Goal: Complete application form

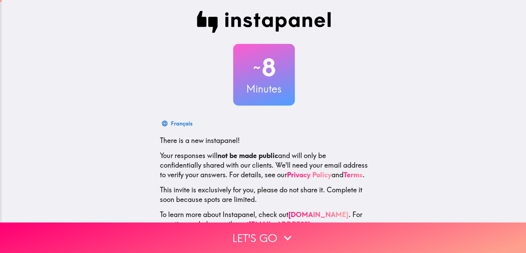
scroll to position [32, 0]
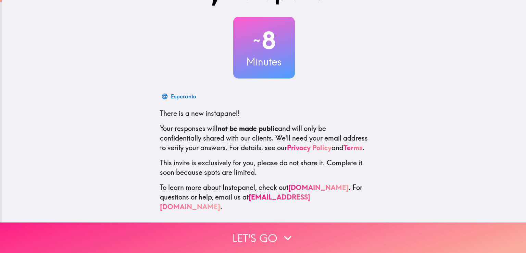
click at [200, 240] on button "Let's go" at bounding box center [263, 237] width 526 height 31
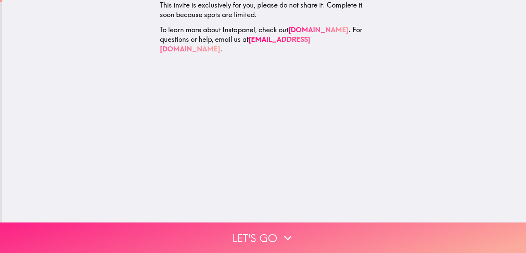
scroll to position [0, 0]
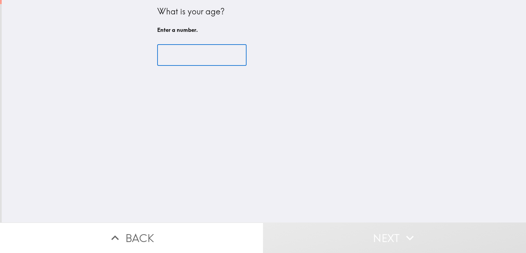
click at [170, 51] on input "number" at bounding box center [201, 55] width 89 height 21
type input "3"
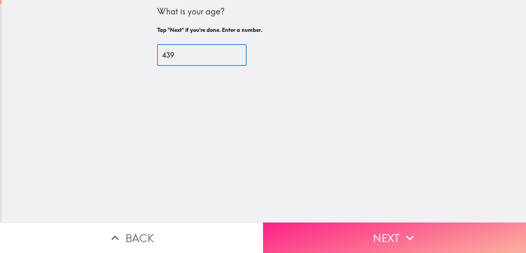
type input "439"
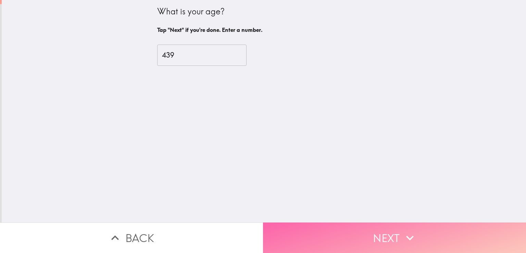
click at [300, 222] on button "Next" at bounding box center [394, 237] width 263 height 31
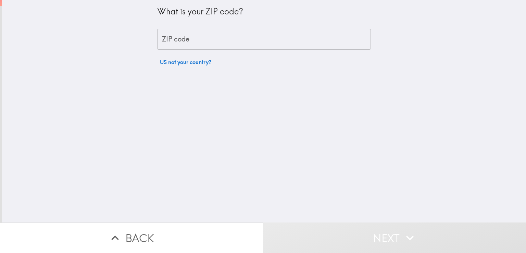
click at [161, 52] on div "What is your ZIP code? ZIP code ZIP code US not your country?" at bounding box center [264, 34] width 214 height 69
click at [174, 35] on input "ZIP code" at bounding box center [264, 39] width 214 height 21
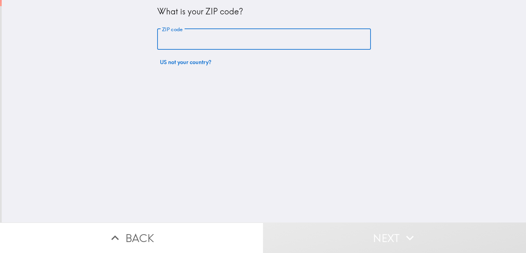
click at [174, 35] on input "ZIP code" at bounding box center [264, 39] width 214 height 21
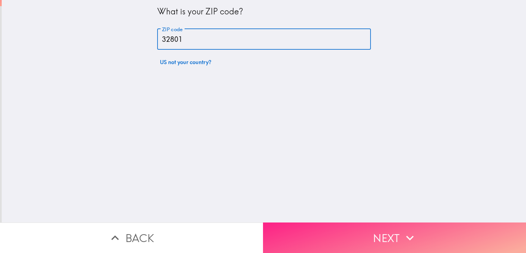
type input "32801"
click at [293, 229] on button "Next" at bounding box center [394, 237] width 263 height 31
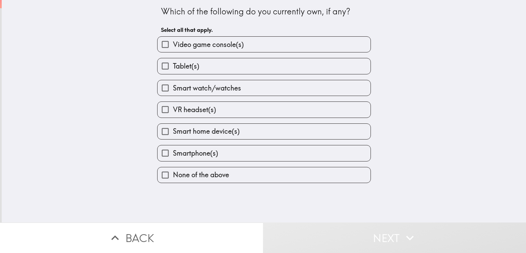
click at [208, 65] on label "Tablet(s)" at bounding box center [264, 65] width 213 height 15
click at [173, 65] on input "Tablet(s)" at bounding box center [165, 65] width 15 height 15
checkbox input "true"
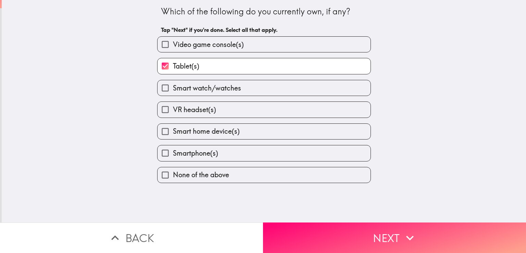
click at [205, 56] on div "Tablet(s)" at bounding box center [261, 63] width 219 height 22
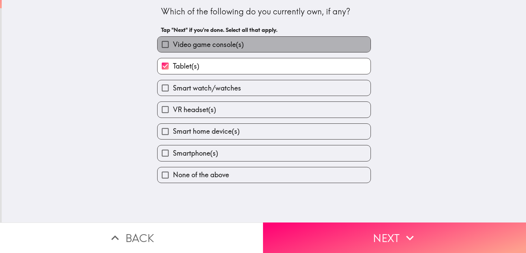
click at [205, 43] on span "Video game console(s)" at bounding box center [208, 45] width 71 height 10
click at [173, 43] on input "Video game console(s)" at bounding box center [165, 44] width 15 height 15
checkbox input "true"
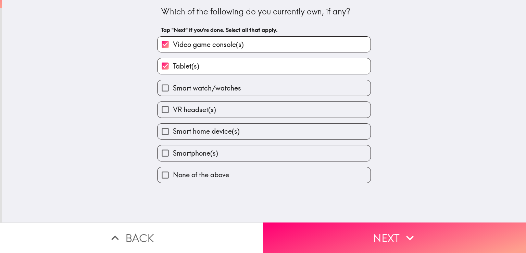
click at [201, 77] on div "Smart watch/watches" at bounding box center [261, 85] width 219 height 22
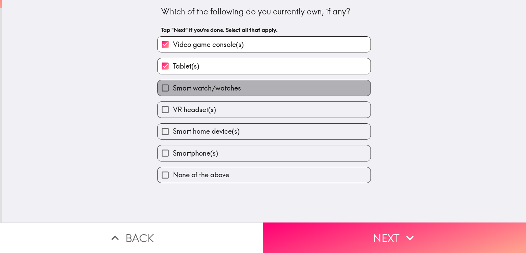
click at [199, 84] on span "Smart watch/watches" at bounding box center [207, 88] width 68 height 10
click at [173, 84] on input "Smart watch/watches" at bounding box center [165, 87] width 15 height 15
checkbox input "true"
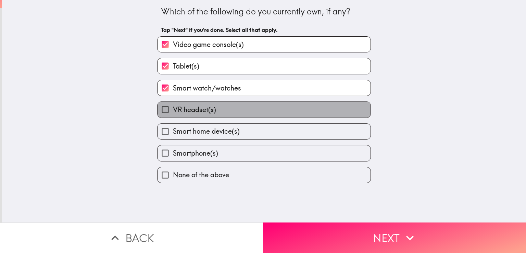
click at [197, 107] on span "VR headset(s)" at bounding box center [194, 110] width 43 height 10
click at [173, 107] on input "VR headset(s)" at bounding box center [165, 109] width 15 height 15
checkbox input "true"
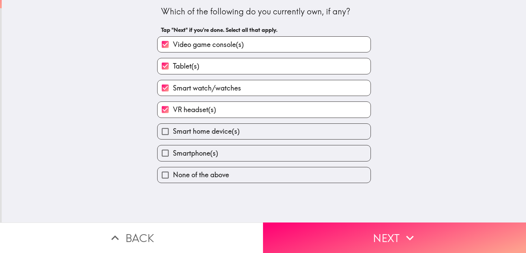
click at [196, 124] on label "Smart home device(s)" at bounding box center [264, 131] width 213 height 15
click at [173, 124] on input "Smart home device(s)" at bounding box center [165, 131] width 15 height 15
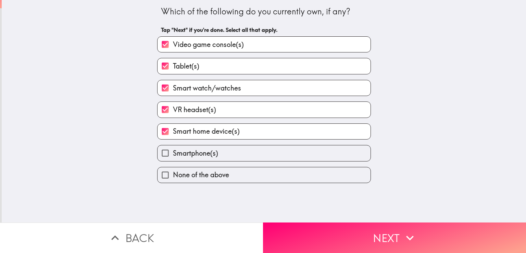
click at [195, 131] on span "Smart home device(s)" at bounding box center [206, 131] width 67 height 10
click at [173, 131] on input "Smart home device(s)" at bounding box center [165, 131] width 15 height 15
checkbox input "false"
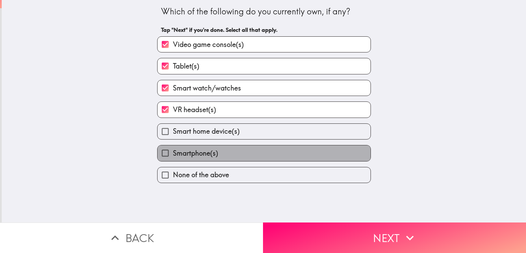
click at [196, 148] on span "Smartphone(s)" at bounding box center [195, 153] width 45 height 10
click at [173, 147] on input "Smartphone(s)" at bounding box center [165, 152] width 15 height 15
checkbox input "true"
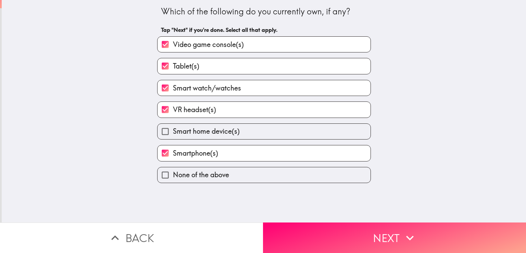
click at [212, 125] on label "Smart home device(s)" at bounding box center [264, 131] width 213 height 15
click at [173, 125] on input "Smart home device(s)" at bounding box center [165, 131] width 15 height 15
checkbox input "true"
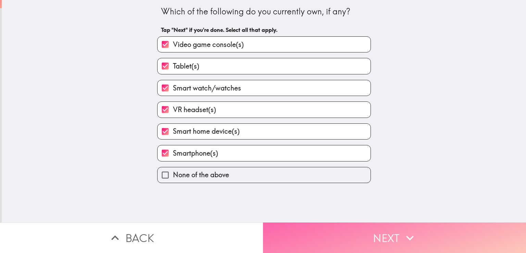
click at [332, 235] on button "Next" at bounding box center [394, 237] width 263 height 31
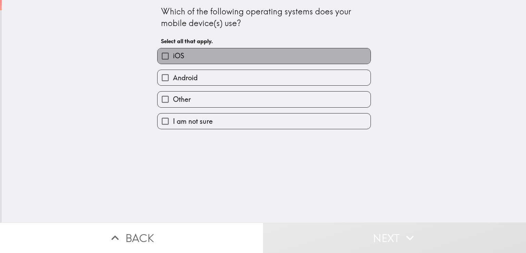
click at [247, 54] on label "iOS" at bounding box center [264, 55] width 213 height 15
click at [173, 54] on input "iOS" at bounding box center [165, 55] width 15 height 15
checkbox input "true"
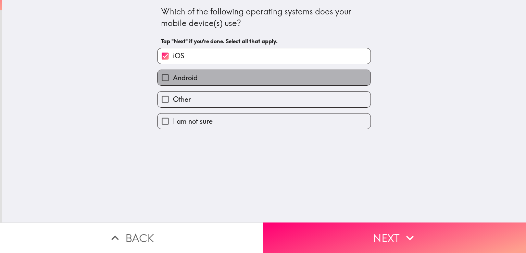
click at [235, 74] on label "Android" at bounding box center [264, 77] width 213 height 15
click at [173, 74] on input "Android" at bounding box center [165, 77] width 15 height 15
checkbox input "true"
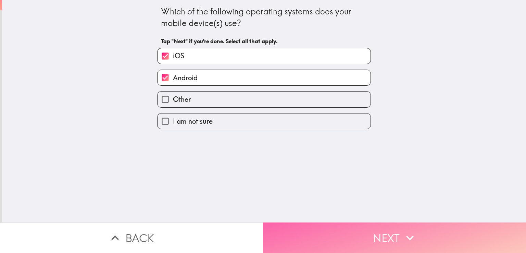
click at [318, 231] on button "Next" at bounding box center [394, 237] width 263 height 31
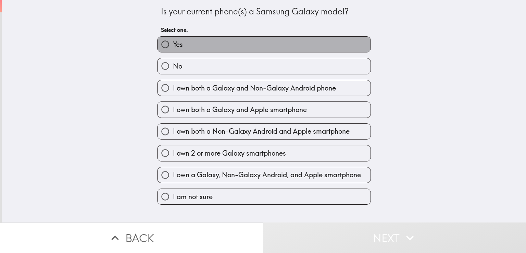
click at [239, 47] on label "Yes" at bounding box center [264, 44] width 213 height 15
click at [173, 47] on input "Yes" at bounding box center [165, 44] width 15 height 15
radio input "true"
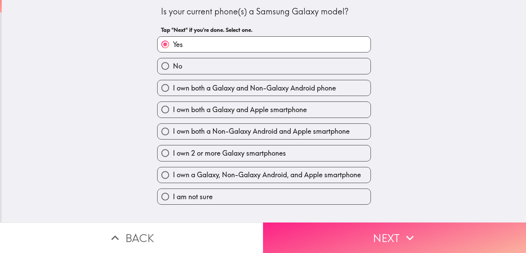
click at [298, 235] on button "Next" at bounding box center [394, 237] width 263 height 31
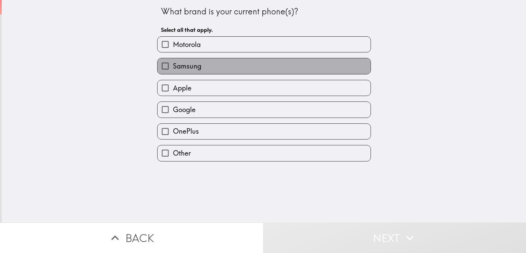
click at [238, 68] on label "Samsung" at bounding box center [264, 65] width 213 height 15
click at [173, 68] on input "Samsung" at bounding box center [165, 65] width 15 height 15
checkbox input "true"
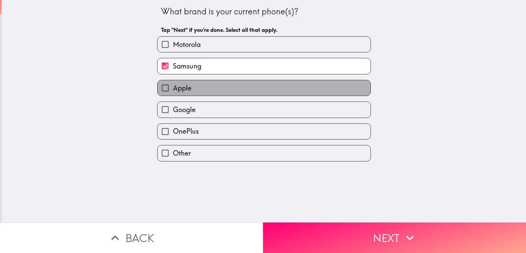
click at [219, 86] on label "Apple" at bounding box center [264, 87] width 213 height 15
click at [173, 86] on input "Apple" at bounding box center [165, 87] width 15 height 15
checkbox input "true"
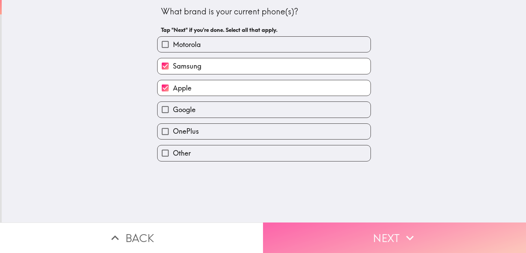
click at [315, 222] on button "Next" at bounding box center [394, 237] width 263 height 31
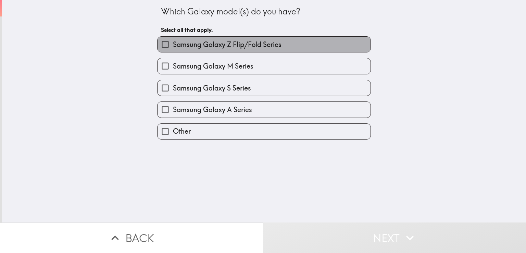
click at [247, 49] on span "Samsung Galaxy Z Flip/Fold Series" at bounding box center [227, 45] width 109 height 10
click at [173, 49] on input "Samsung Galaxy Z Flip/Fold Series" at bounding box center [165, 44] width 15 height 15
checkbox input "true"
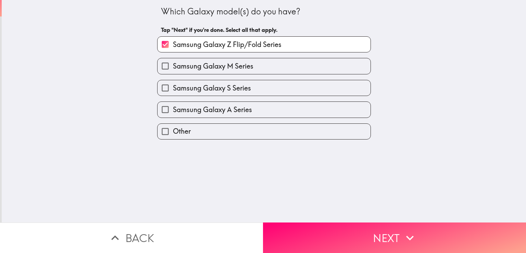
click at [225, 100] on div "Samsung Galaxy A Series" at bounding box center [261, 107] width 219 height 22
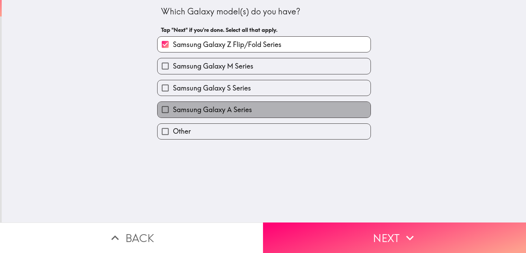
click at [274, 111] on label "Samsung Galaxy A Series" at bounding box center [264, 109] width 213 height 15
click at [173, 111] on input "Samsung Galaxy A Series" at bounding box center [165, 109] width 15 height 15
checkbox input "true"
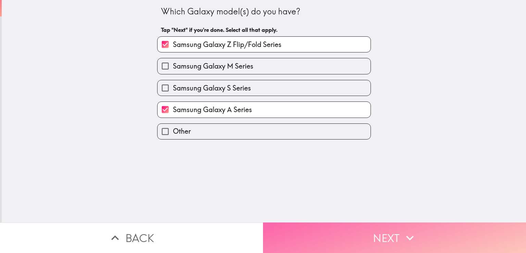
click at [320, 228] on button "Next" at bounding box center [394, 237] width 263 height 31
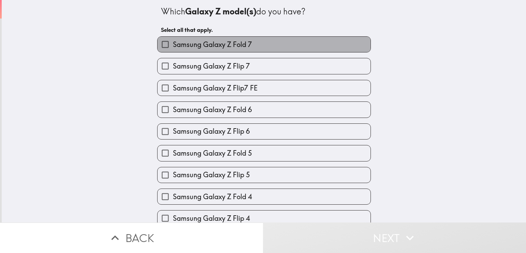
click at [256, 46] on label "Samsung Galaxy Z Fold 7" at bounding box center [264, 44] width 213 height 15
click at [173, 46] on input "Samsung Galaxy Z Fold 7" at bounding box center [165, 44] width 15 height 15
checkbox input "true"
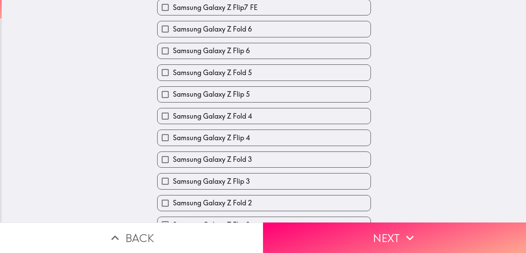
scroll to position [108, 0]
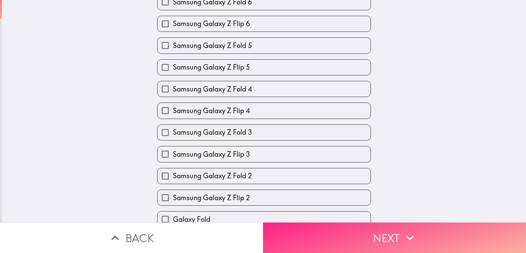
click at [319, 230] on button "Next" at bounding box center [394, 237] width 263 height 31
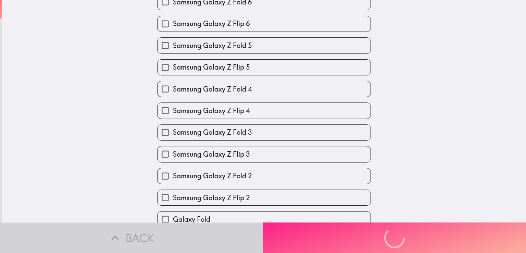
scroll to position [0, 0]
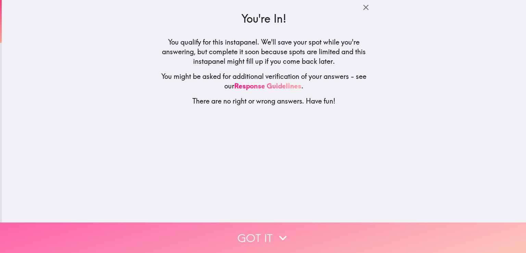
click at [278, 230] on icon "button" at bounding box center [283, 237] width 15 height 15
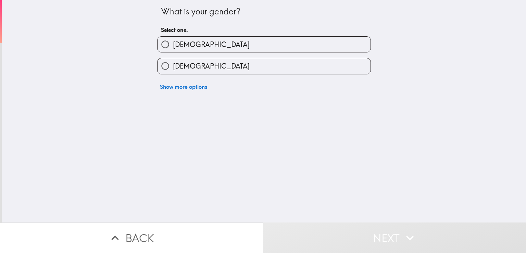
click at [227, 52] on div "[DEMOGRAPHIC_DATA]" at bounding box center [261, 63] width 219 height 22
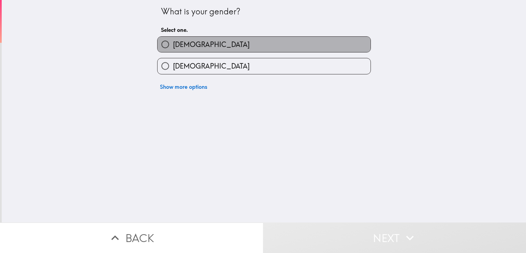
click at [223, 43] on label "[DEMOGRAPHIC_DATA]" at bounding box center [264, 44] width 213 height 15
click at [173, 43] on input "[DEMOGRAPHIC_DATA]" at bounding box center [165, 44] width 15 height 15
radio input "true"
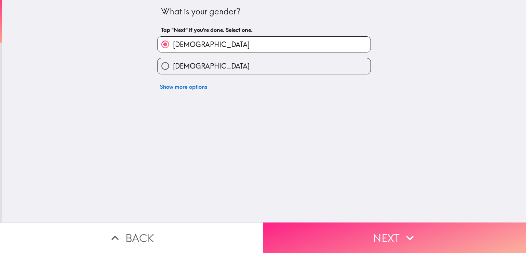
click at [308, 222] on button "Next" at bounding box center [394, 237] width 263 height 31
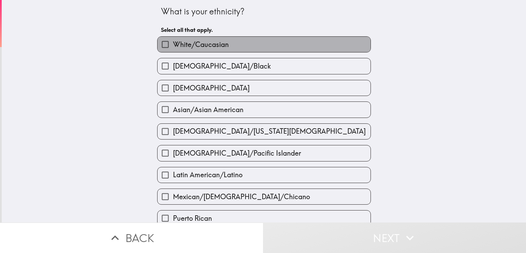
click at [241, 51] on label "White/Caucasian" at bounding box center [264, 44] width 213 height 15
click at [173, 51] on input "White/Caucasian" at bounding box center [165, 44] width 15 height 15
checkbox input "true"
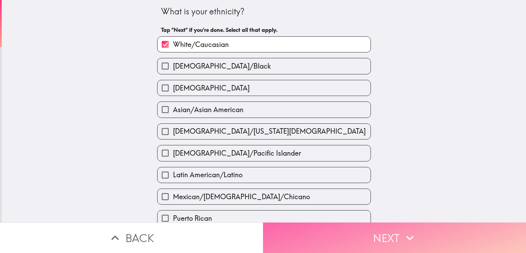
click at [309, 227] on button "Next" at bounding box center [394, 237] width 263 height 31
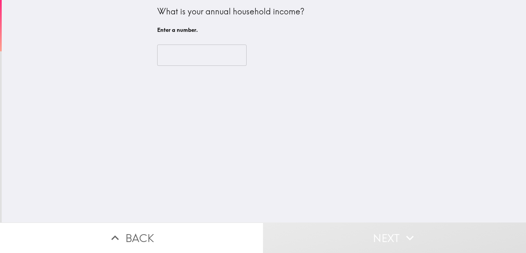
click at [185, 52] on input "number" at bounding box center [201, 55] width 89 height 21
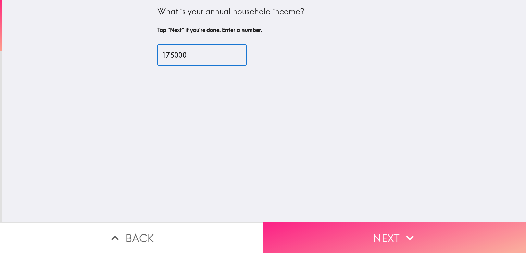
type input "175000"
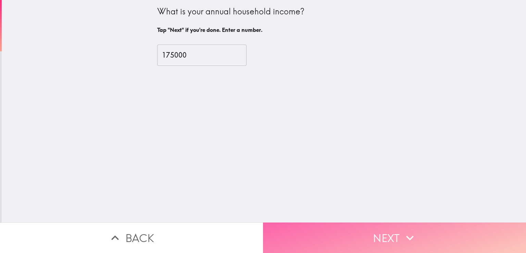
click at [308, 232] on button "Next" at bounding box center [394, 237] width 263 height 31
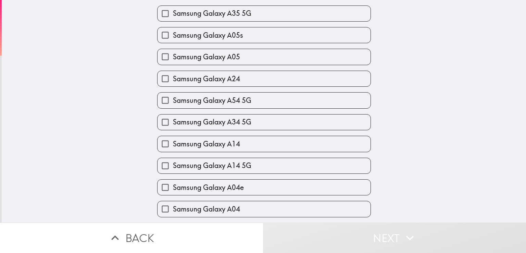
scroll to position [332, 0]
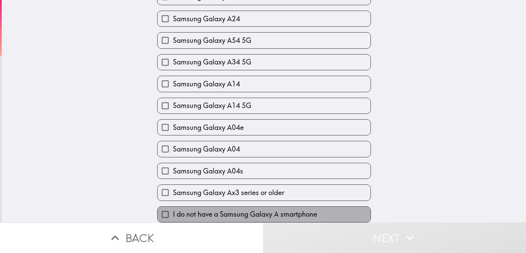
click at [216, 209] on span "I do not have a Samsung Galaxy A smartphone" at bounding box center [245, 214] width 144 height 10
click at [173, 207] on input "I do not have a Samsung Galaxy A smartphone" at bounding box center [165, 214] width 15 height 15
checkbox input "true"
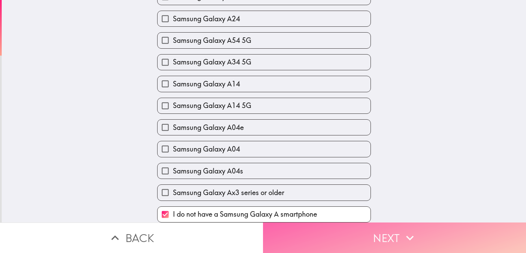
click at [323, 238] on button "Next" at bounding box center [394, 237] width 263 height 31
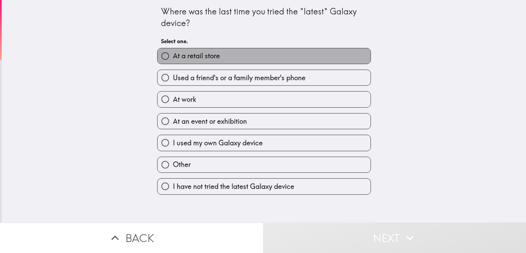
click at [245, 56] on label "At a retail store" at bounding box center [264, 55] width 213 height 15
click at [173, 56] on input "At a retail store" at bounding box center [165, 55] width 15 height 15
radio input "true"
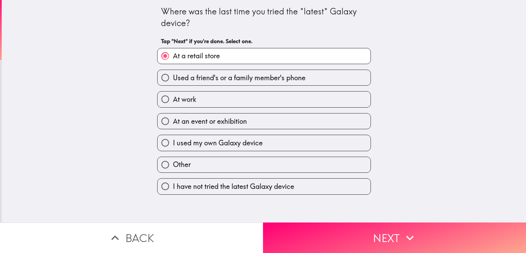
click at [210, 142] on span "I used my own Galaxy device" at bounding box center [218, 143] width 90 height 10
click at [173, 142] on input "I used my own Galaxy device" at bounding box center [165, 142] width 15 height 15
radio input "true"
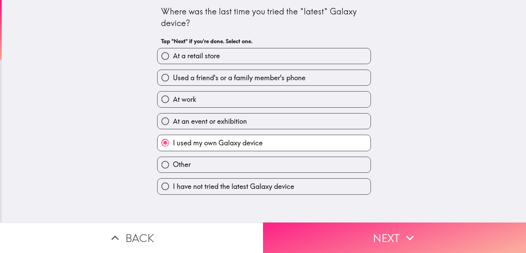
click at [341, 234] on button "Next" at bounding box center [394, 237] width 263 height 31
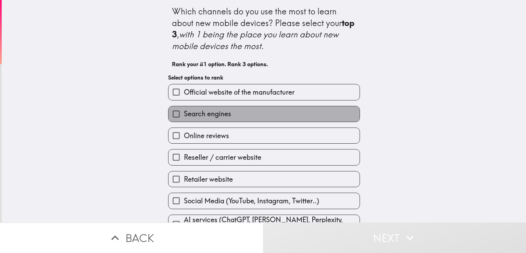
click at [244, 109] on label "Search engines" at bounding box center [264, 113] width 191 height 15
click at [184, 109] on input "Search engines" at bounding box center [176, 113] width 15 height 15
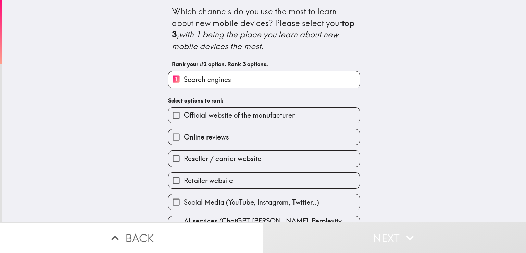
click at [225, 151] on label "Reseller / carrier website" at bounding box center [264, 158] width 191 height 15
click at [184, 151] on input "Reseller / carrier website" at bounding box center [176, 158] width 15 height 15
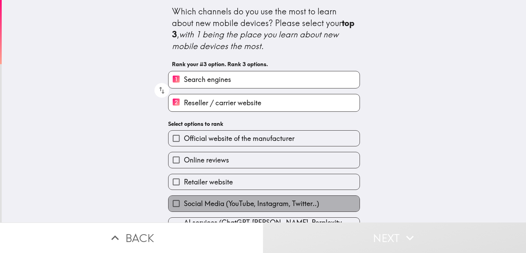
click at [210, 201] on span "Social Media (YouTube, Instagram, Twitter..)" at bounding box center [251, 204] width 135 height 10
click at [184, 201] on input "Social Media (YouTube, Instagram, Twitter..)" at bounding box center [176, 203] width 15 height 15
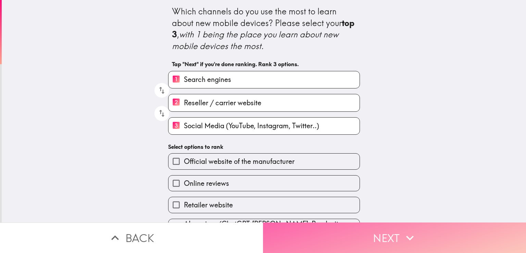
click at [328, 231] on button "Next" at bounding box center [394, 237] width 263 height 31
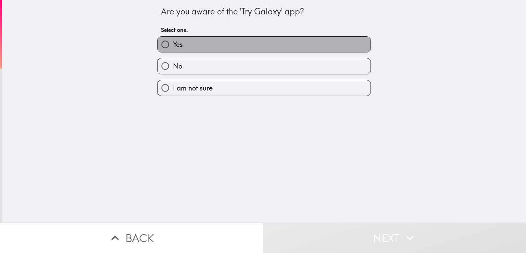
click at [248, 40] on label "Yes" at bounding box center [264, 44] width 213 height 15
click at [173, 40] on input "Yes" at bounding box center [165, 44] width 15 height 15
radio input "true"
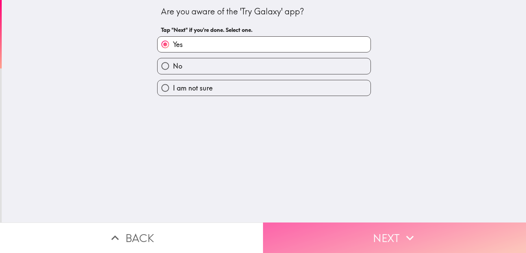
click at [314, 240] on button "Next" at bounding box center [394, 237] width 263 height 31
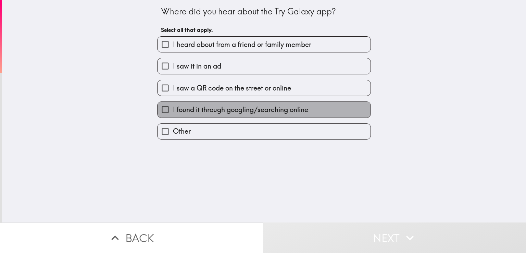
click at [228, 102] on label "I found it through googling/searching online" at bounding box center [264, 109] width 213 height 15
click at [173, 102] on input "I found it through googling/searching online" at bounding box center [165, 109] width 15 height 15
checkbox input "true"
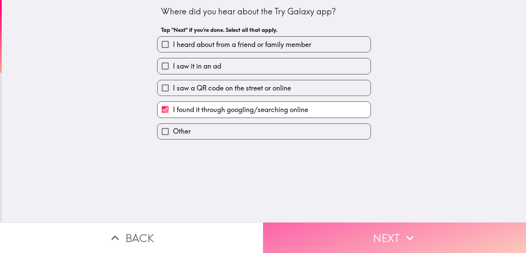
click at [296, 230] on button "Next" at bounding box center [394, 237] width 263 height 31
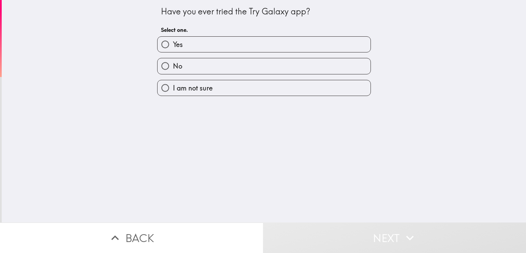
click at [214, 38] on label "Yes" at bounding box center [264, 44] width 213 height 15
click at [173, 38] on input "Yes" at bounding box center [165, 44] width 15 height 15
radio input "true"
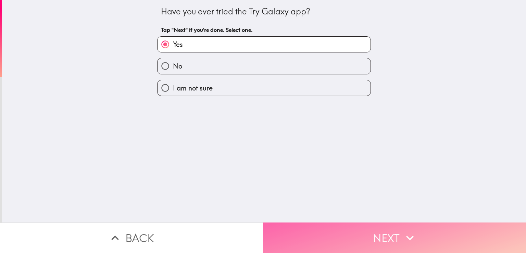
click at [326, 230] on button "Next" at bounding box center [394, 237] width 263 height 31
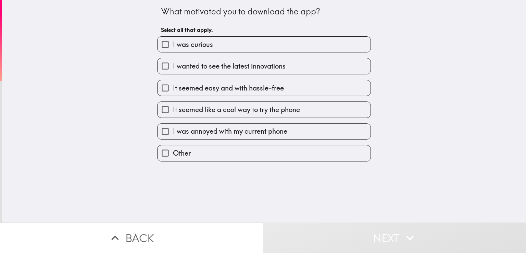
click at [243, 39] on label "I was curious" at bounding box center [264, 44] width 213 height 15
click at [173, 39] on input "I was curious" at bounding box center [165, 44] width 15 height 15
checkbox input "true"
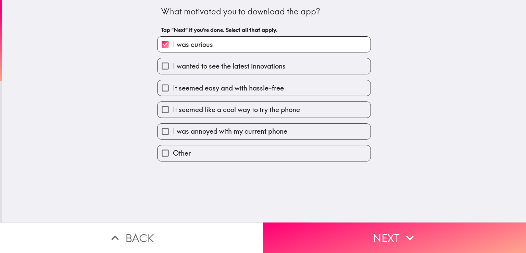
click at [236, 66] on span "I wanted to see the latest innovations" at bounding box center [229, 66] width 113 height 10
click at [173, 66] on input "I wanted to see the latest innovations" at bounding box center [165, 65] width 15 height 15
checkbox input "true"
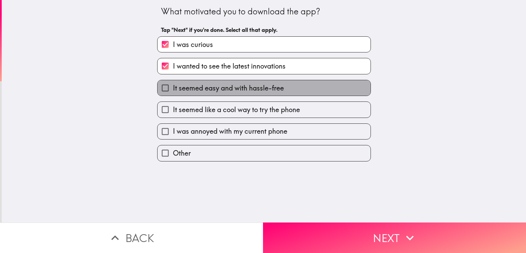
click at [234, 83] on span "It seemed easy and with hassle-free" at bounding box center [228, 88] width 111 height 10
click at [173, 83] on input "It seemed easy and with hassle-free" at bounding box center [165, 87] width 15 height 15
checkbox input "true"
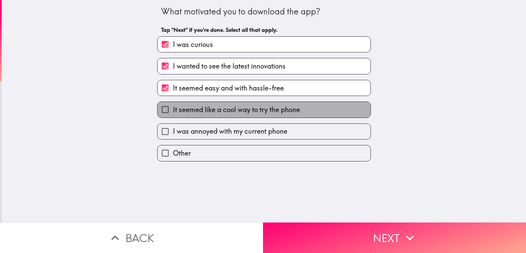
click at [234, 102] on label "It seemed like a cool way to try the phone" at bounding box center [264, 109] width 213 height 15
click at [173, 102] on input "It seemed like a cool way to try the phone" at bounding box center [165, 109] width 15 height 15
checkbox input "true"
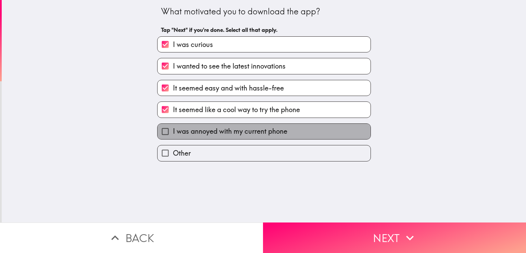
click at [236, 124] on label "I was annoyed with my current phone" at bounding box center [264, 131] width 213 height 15
click at [173, 124] on input "I was annoyed with my current phone" at bounding box center [165, 131] width 15 height 15
checkbox input "true"
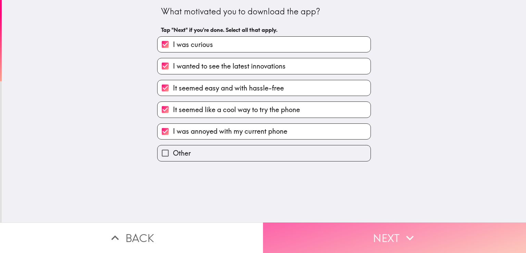
click at [306, 237] on button "Next" at bounding box center [394, 237] width 263 height 31
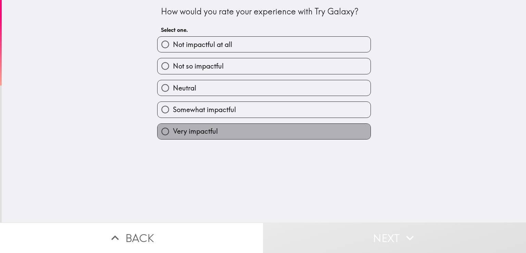
click at [274, 130] on label "Very impactful" at bounding box center [264, 131] width 213 height 15
click at [173, 130] on input "Very impactful" at bounding box center [165, 131] width 15 height 15
radio input "true"
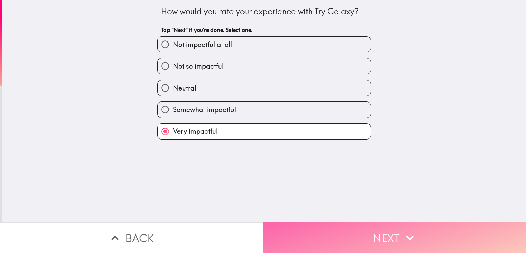
click at [321, 233] on button "Next" at bounding box center [394, 237] width 263 height 31
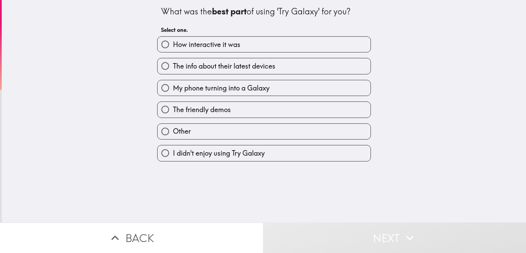
click at [219, 38] on label "How interactive it was" at bounding box center [264, 44] width 213 height 15
click at [173, 38] on input "How interactive it was" at bounding box center [165, 44] width 15 height 15
radio input "true"
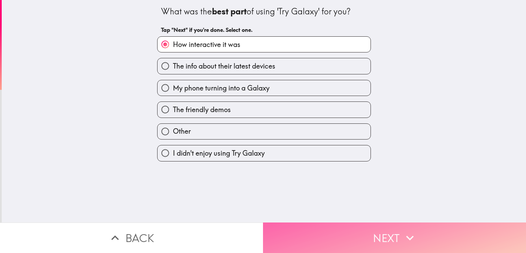
click at [312, 233] on button "Next" at bounding box center [394, 237] width 263 height 31
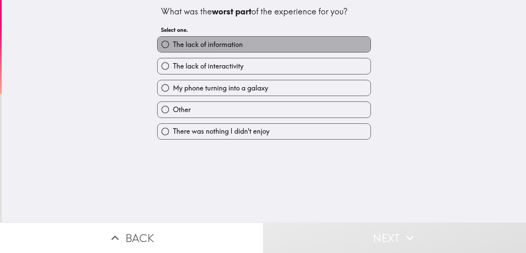
click at [237, 45] on span "The lack of information" at bounding box center [208, 45] width 70 height 10
click at [173, 45] on input "The lack of information" at bounding box center [165, 44] width 15 height 15
radio input "true"
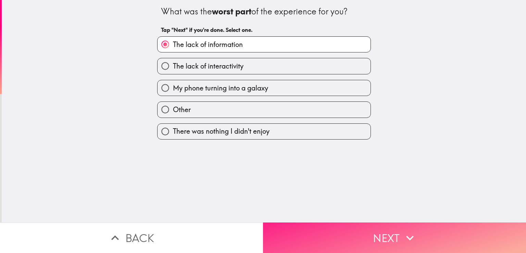
click at [298, 229] on button "Next" at bounding box center [394, 237] width 263 height 31
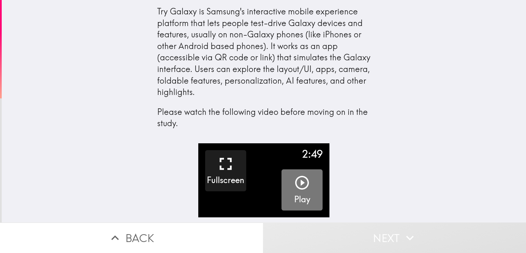
click at [298, 181] on icon "button" at bounding box center [302, 183] width 14 height 14
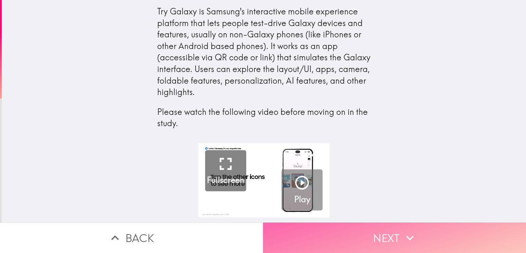
click at [318, 239] on button "Next" at bounding box center [394, 237] width 263 height 31
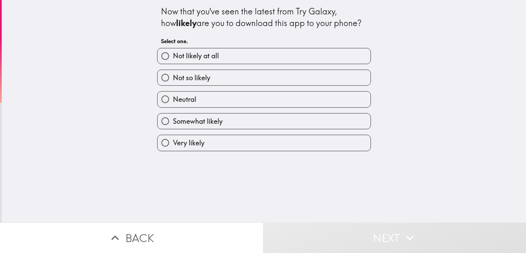
click at [262, 147] on label "Very likely" at bounding box center [264, 142] width 213 height 15
click at [173, 147] on input "Very likely" at bounding box center [165, 142] width 15 height 15
radio input "true"
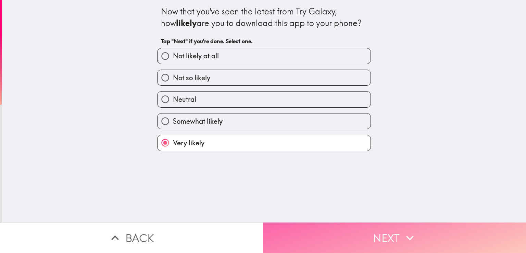
click at [329, 229] on button "Next" at bounding box center [394, 237] width 263 height 31
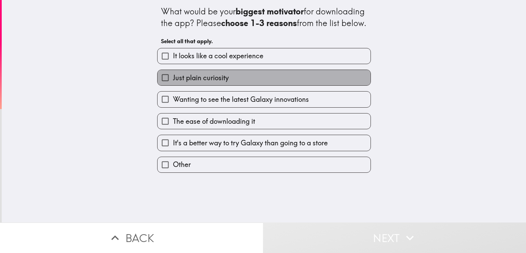
click at [249, 85] on label "Just plain curiosity" at bounding box center [264, 77] width 213 height 15
click at [173, 85] on input "Just plain curiosity" at bounding box center [165, 77] width 15 height 15
checkbox input "true"
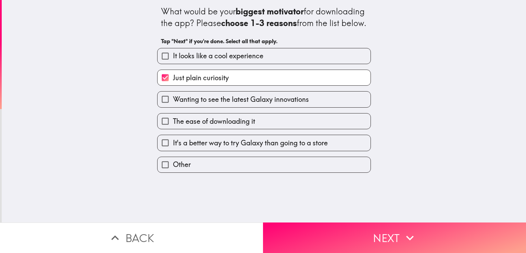
click at [238, 119] on div "The ease of downloading it" at bounding box center [261, 119] width 219 height 22
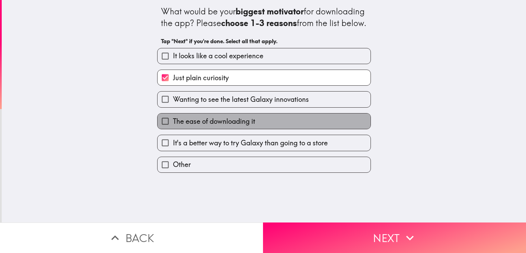
click at [235, 129] on label "The ease of downloading it" at bounding box center [264, 120] width 213 height 15
click at [173, 129] on input "The ease of downloading it" at bounding box center [165, 120] width 15 height 15
checkbox input "true"
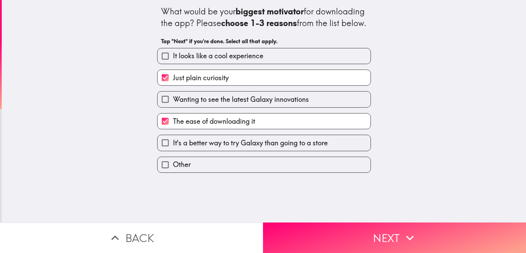
click at [275, 148] on span "It's a better way to try Galaxy than going to a store" at bounding box center [250, 143] width 155 height 10
click at [173, 150] on input "It's a better way to try Galaxy than going to a store" at bounding box center [165, 142] width 15 height 15
checkbox input "true"
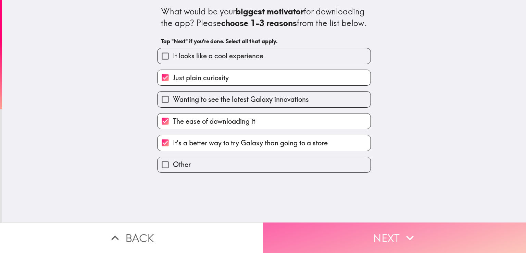
click at [310, 228] on button "Next" at bounding box center [394, 237] width 263 height 31
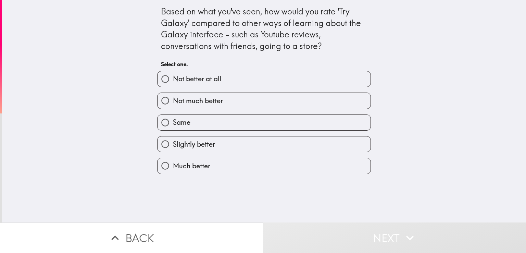
click at [254, 175] on div "Based on what you've seen, how would you rate 'Try Galaxy' compared to other wa…" at bounding box center [264, 111] width 525 height 222
click at [292, 167] on label "Much better" at bounding box center [264, 165] width 213 height 15
click at [173, 167] on input "Much better" at bounding box center [165, 165] width 15 height 15
radio input "true"
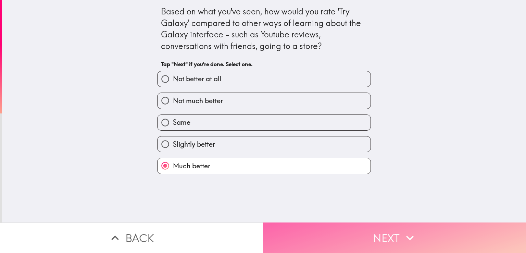
click at [300, 235] on button "Next" at bounding box center [394, 237] width 263 height 31
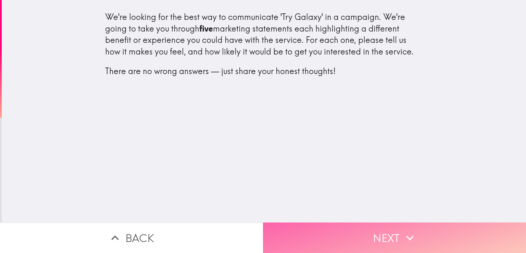
click at [306, 237] on button "Next" at bounding box center [394, 237] width 263 height 31
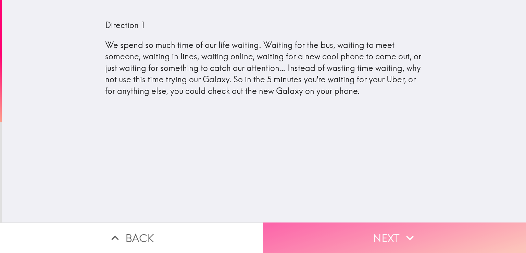
click at [303, 239] on button "Next" at bounding box center [394, 237] width 263 height 31
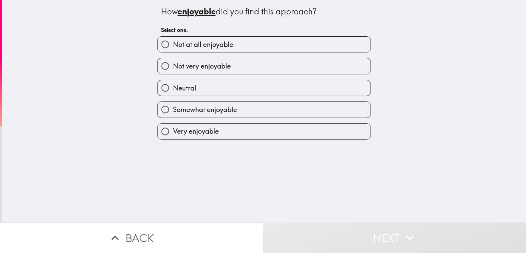
click at [307, 132] on label "Very enjoyable" at bounding box center [264, 131] width 213 height 15
click at [173, 132] on input "Very enjoyable" at bounding box center [165, 131] width 15 height 15
radio input "true"
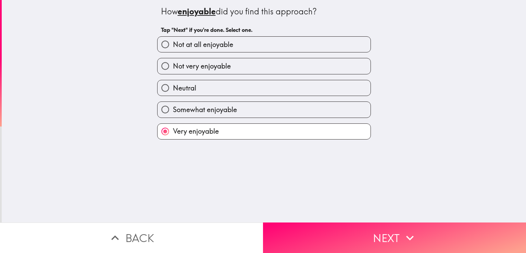
click at [276, 131] on label "Very enjoyable" at bounding box center [264, 131] width 213 height 15
click at [173, 131] on input "Very enjoyable" at bounding box center [165, 131] width 15 height 15
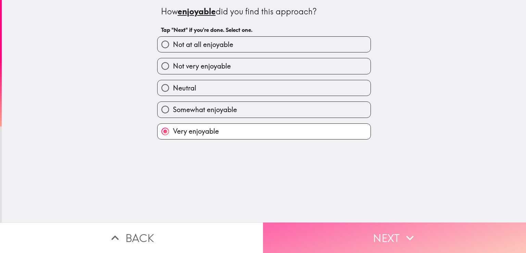
click at [354, 242] on button "Next" at bounding box center [394, 237] width 263 height 31
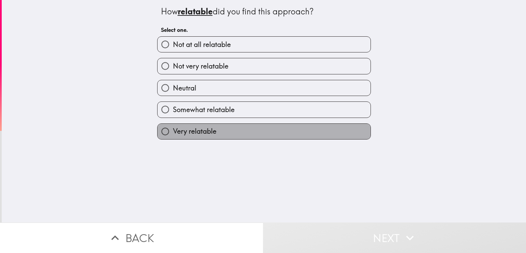
click at [276, 135] on label "Very relatable" at bounding box center [264, 131] width 213 height 15
click at [173, 135] on input "Very relatable" at bounding box center [165, 131] width 15 height 15
radio input "true"
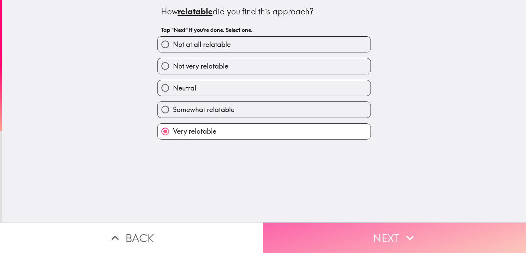
click at [300, 233] on button "Next" at bounding box center [394, 237] width 263 height 31
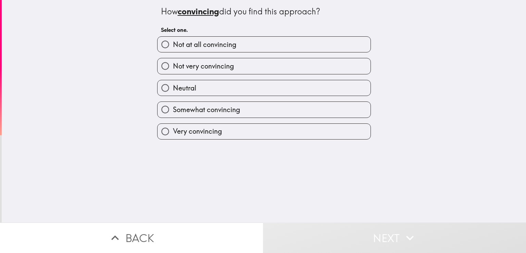
click at [282, 134] on label "Very convincing" at bounding box center [264, 131] width 213 height 15
click at [173, 134] on input "Very convincing" at bounding box center [165, 131] width 15 height 15
radio input "true"
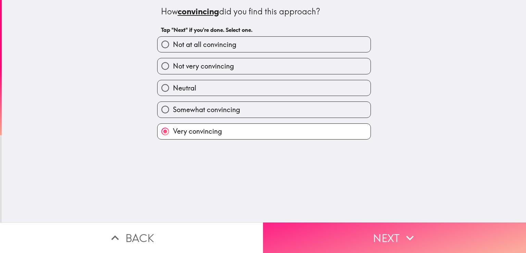
click at [356, 224] on button "Next" at bounding box center [394, 237] width 263 height 31
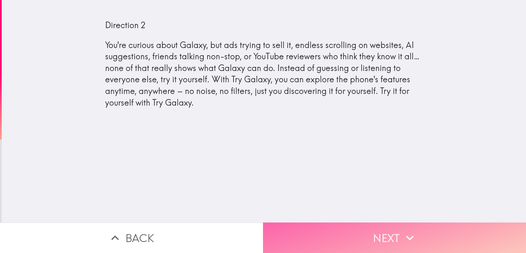
click at [309, 236] on button "Next" at bounding box center [394, 237] width 263 height 31
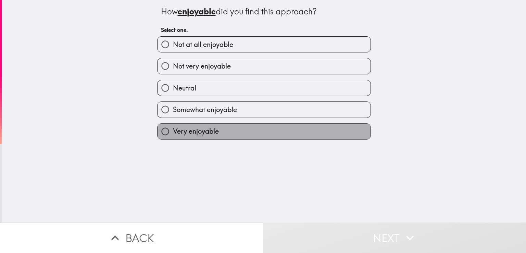
click at [206, 129] on span "Very enjoyable" at bounding box center [196, 131] width 46 height 10
click at [173, 129] on input "Very enjoyable" at bounding box center [165, 131] width 15 height 15
radio input "true"
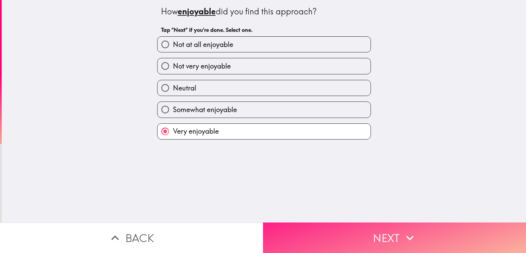
click at [317, 230] on button "Next" at bounding box center [394, 237] width 263 height 31
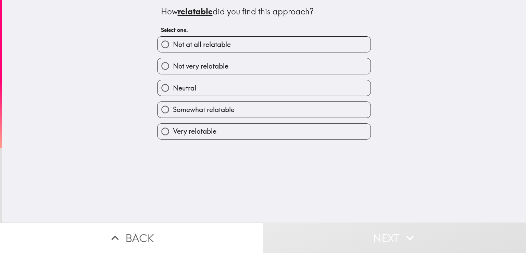
click at [227, 130] on label "Very relatable" at bounding box center [264, 131] width 213 height 15
click at [173, 130] on input "Very relatable" at bounding box center [165, 131] width 15 height 15
radio input "true"
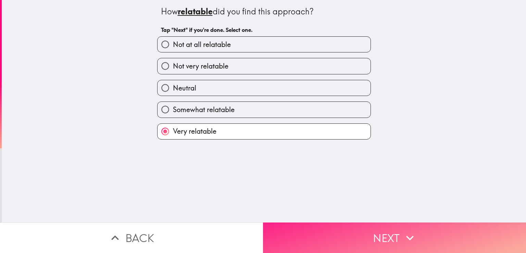
drag, startPoint x: 331, startPoint y: 238, endPoint x: 326, endPoint y: 233, distance: 6.9
click at [330, 238] on button "Next" at bounding box center [394, 237] width 263 height 31
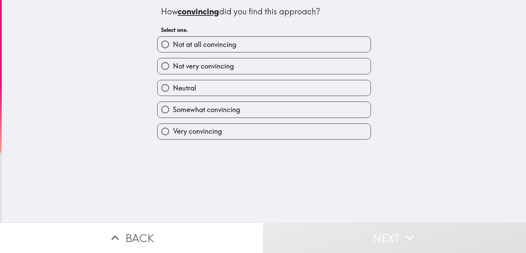
click at [245, 124] on label "Very convincing" at bounding box center [264, 131] width 213 height 15
click at [173, 124] on input "Very convincing" at bounding box center [165, 131] width 15 height 15
radio input "true"
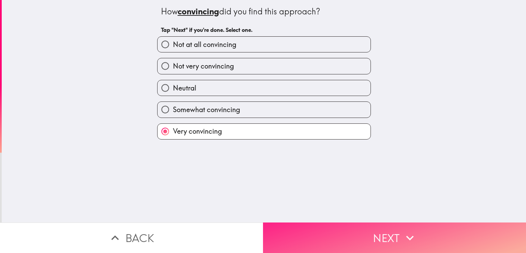
click at [326, 233] on button "Next" at bounding box center [394, 237] width 263 height 31
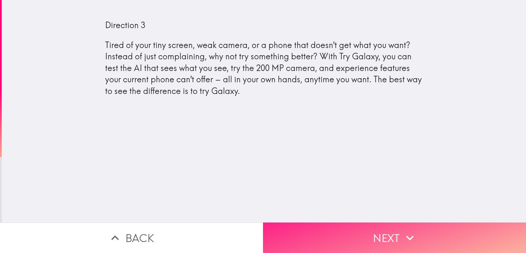
click at [305, 222] on button "Next" at bounding box center [394, 237] width 263 height 31
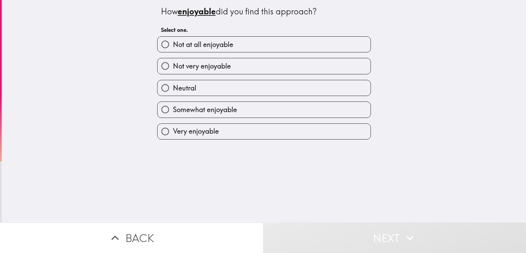
click at [257, 98] on div "Somewhat enjoyable" at bounding box center [261, 107] width 219 height 22
click at [256, 109] on label "Somewhat enjoyable" at bounding box center [264, 109] width 213 height 15
click at [173, 109] on input "Somewhat enjoyable" at bounding box center [165, 109] width 15 height 15
radio input "true"
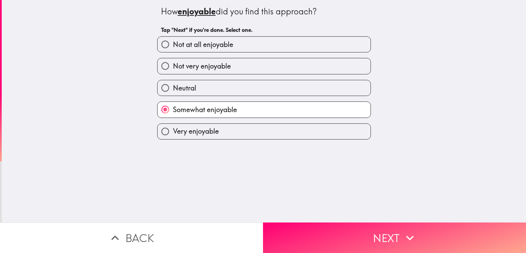
click at [243, 126] on label "Very enjoyable" at bounding box center [264, 131] width 213 height 15
click at [173, 126] on input "Very enjoyable" at bounding box center [165, 131] width 15 height 15
radio input "true"
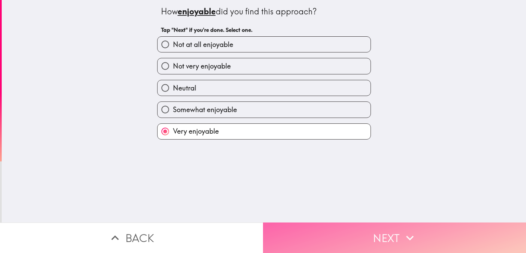
click at [306, 222] on button "Next" at bounding box center [394, 237] width 263 height 31
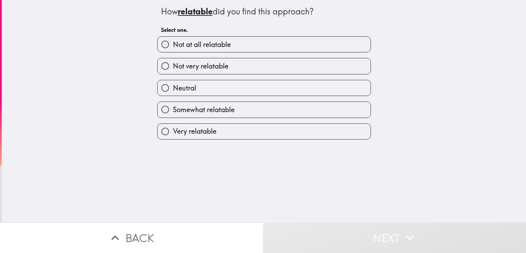
click at [261, 134] on label "Very relatable" at bounding box center [264, 131] width 213 height 15
click at [173, 134] on input "Very relatable" at bounding box center [165, 131] width 15 height 15
radio input "true"
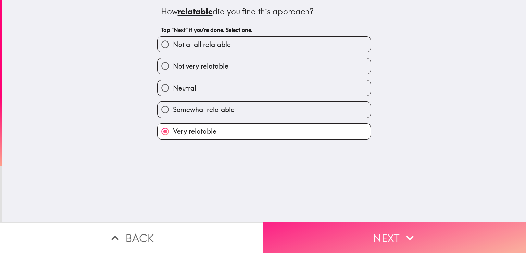
click at [318, 234] on button "Next" at bounding box center [394, 237] width 263 height 31
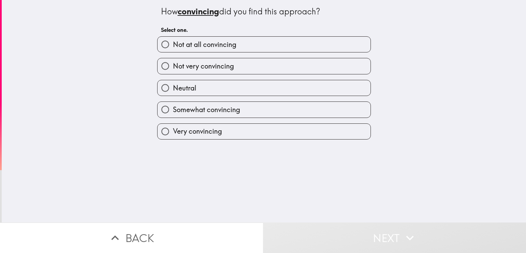
click at [257, 133] on label "Very convincing" at bounding box center [264, 131] width 213 height 15
click at [173, 133] on input "Very convincing" at bounding box center [165, 131] width 15 height 15
radio input "true"
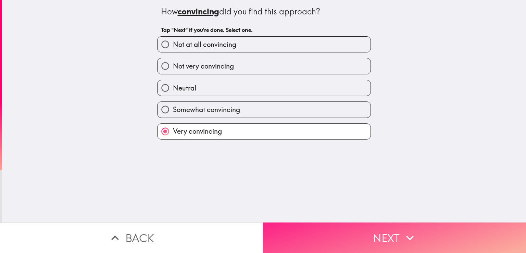
click at [313, 233] on button "Next" at bounding box center [394, 237] width 263 height 31
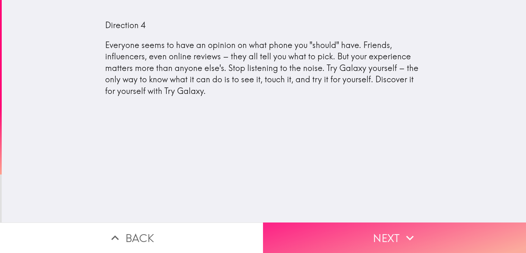
click at [312, 232] on button "Next" at bounding box center [394, 237] width 263 height 31
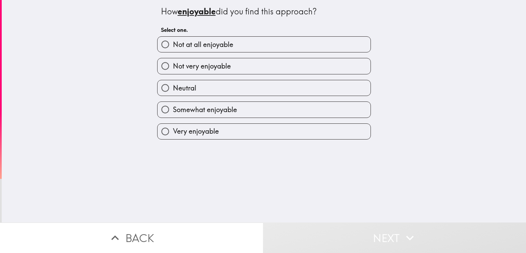
click at [266, 135] on label "Very enjoyable" at bounding box center [264, 131] width 213 height 15
click at [173, 135] on input "Very enjoyable" at bounding box center [165, 131] width 15 height 15
radio input "true"
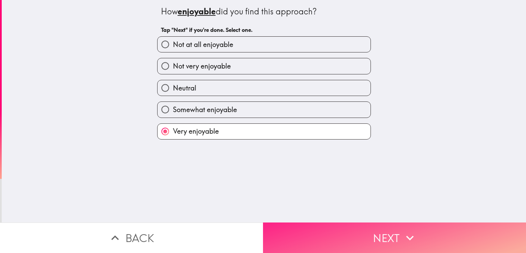
click at [306, 231] on button "Next" at bounding box center [394, 237] width 263 height 31
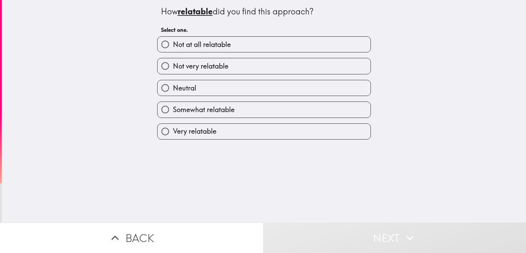
click at [265, 115] on label "Somewhat relatable" at bounding box center [264, 109] width 213 height 15
click at [173, 115] on input "Somewhat relatable" at bounding box center [165, 109] width 15 height 15
radio input "true"
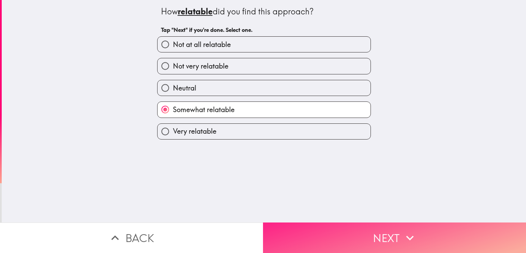
click at [305, 226] on button "Next" at bounding box center [394, 237] width 263 height 31
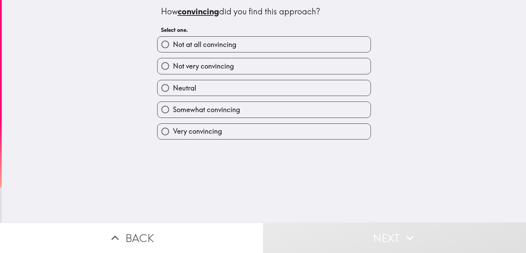
click at [258, 131] on label "Very convincing" at bounding box center [264, 131] width 213 height 15
click at [173, 131] on input "Very convincing" at bounding box center [165, 131] width 15 height 15
radio input "true"
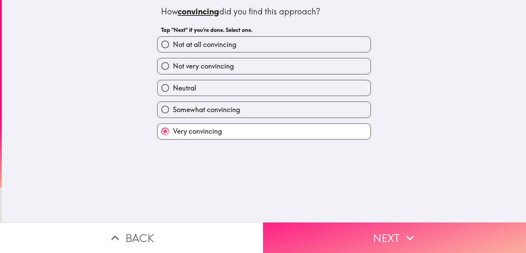
click at [289, 229] on button "Next" at bounding box center [394, 237] width 263 height 31
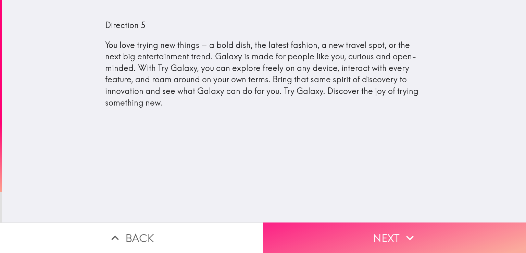
click at [312, 234] on button "Next" at bounding box center [394, 237] width 263 height 31
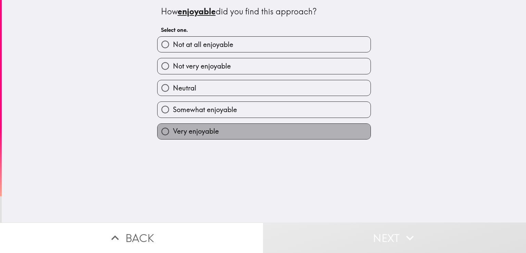
click at [261, 128] on label "Very enjoyable" at bounding box center [264, 131] width 213 height 15
click at [173, 128] on input "Very enjoyable" at bounding box center [165, 131] width 15 height 15
radio input "true"
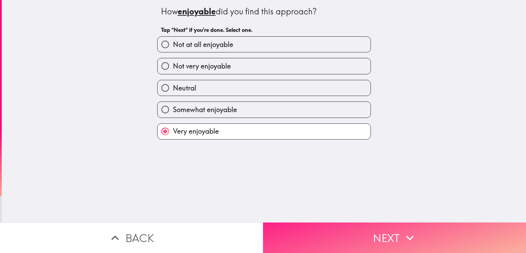
click at [300, 246] on button "Next" at bounding box center [394, 237] width 263 height 31
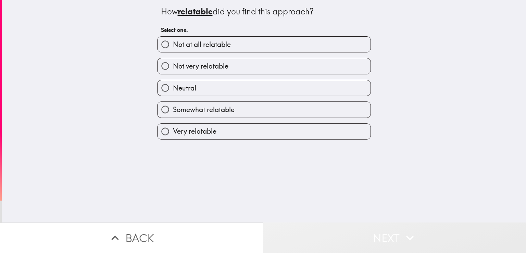
drag, startPoint x: 296, startPoint y: 229, endPoint x: 295, endPoint y: 225, distance: 4.2
click at [296, 228] on button "Next" at bounding box center [394, 237] width 263 height 31
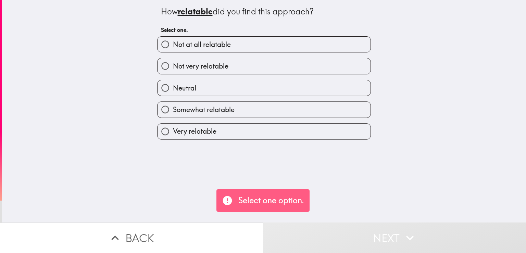
click at [279, 130] on label "Very relatable" at bounding box center [264, 131] width 213 height 15
click at [173, 130] on input "Very relatable" at bounding box center [165, 131] width 15 height 15
radio input "true"
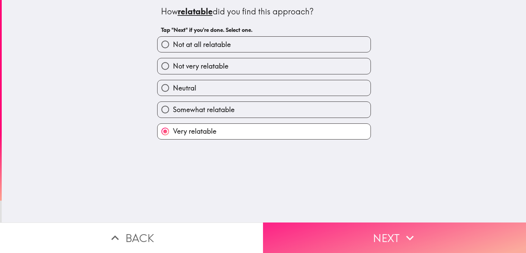
click at [299, 226] on button "Next" at bounding box center [394, 237] width 263 height 31
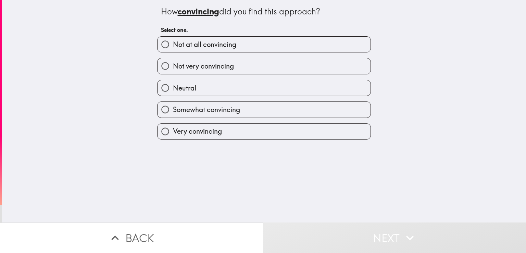
click at [285, 121] on div "Very convincing" at bounding box center [261, 129] width 219 height 22
click at [283, 129] on label "Very convincing" at bounding box center [264, 131] width 213 height 15
click at [173, 129] on input "Very convincing" at bounding box center [165, 131] width 15 height 15
radio input "true"
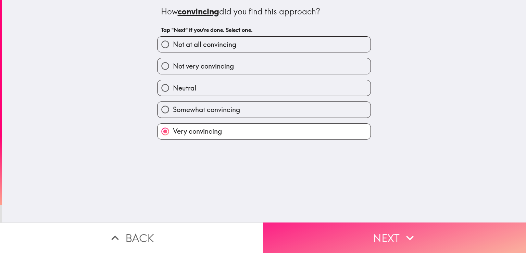
click at [317, 233] on button "Next" at bounding box center [394, 237] width 263 height 31
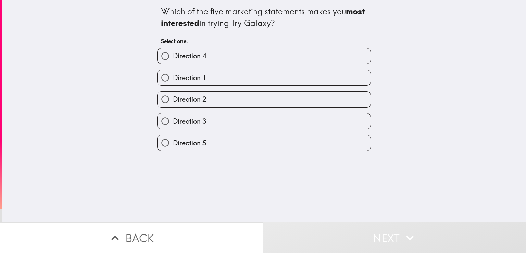
click at [287, 135] on label "Direction 5" at bounding box center [264, 142] width 213 height 15
click at [173, 135] on input "Direction 5" at bounding box center [165, 142] width 15 height 15
radio input "true"
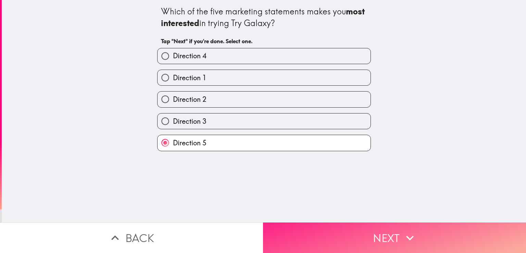
drag, startPoint x: 307, startPoint y: 236, endPoint x: 305, endPoint y: 231, distance: 5.5
click at [307, 237] on button "Next" at bounding box center [394, 237] width 263 height 31
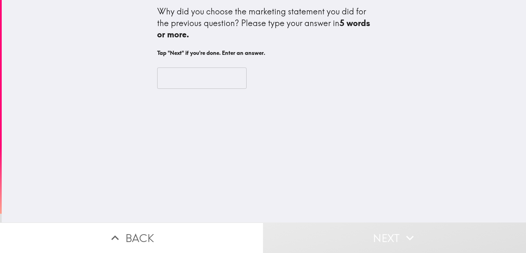
click at [208, 76] on input "text" at bounding box center [201, 78] width 89 height 21
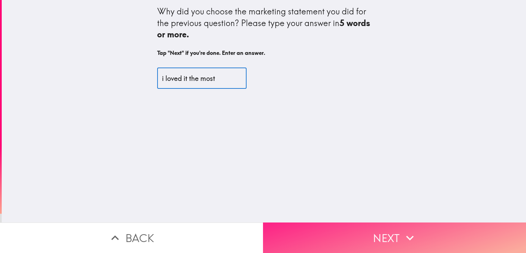
type input "i loved it the most"
click at [300, 229] on button "Next" at bounding box center [394, 237] width 263 height 31
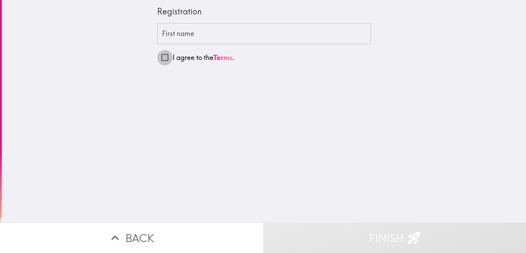
click at [157, 56] on input "I agree to the Terms ." at bounding box center [164, 57] width 15 height 15
checkbox input "true"
click at [178, 35] on input "First name" at bounding box center [264, 33] width 214 height 21
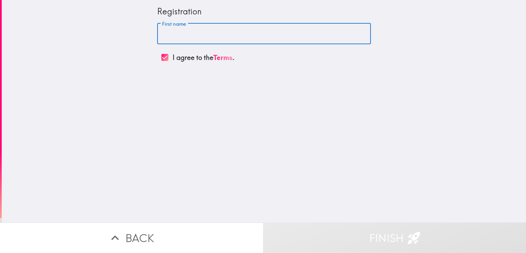
click at [178, 35] on input "First name" at bounding box center [264, 33] width 214 height 21
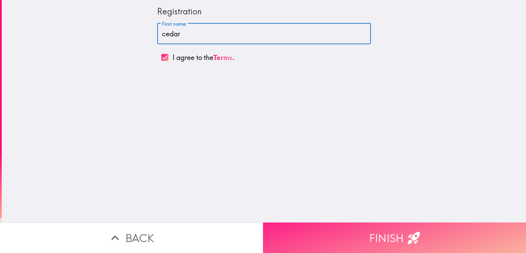
type input "cedar"
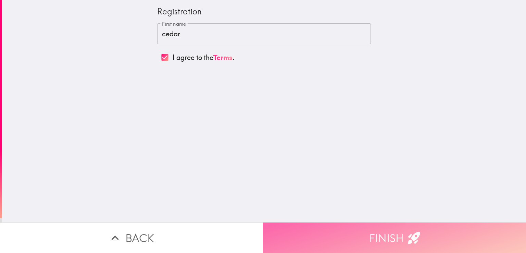
click at [309, 229] on button "Finish" at bounding box center [394, 237] width 263 height 31
